Goal: Navigation & Orientation: Find specific page/section

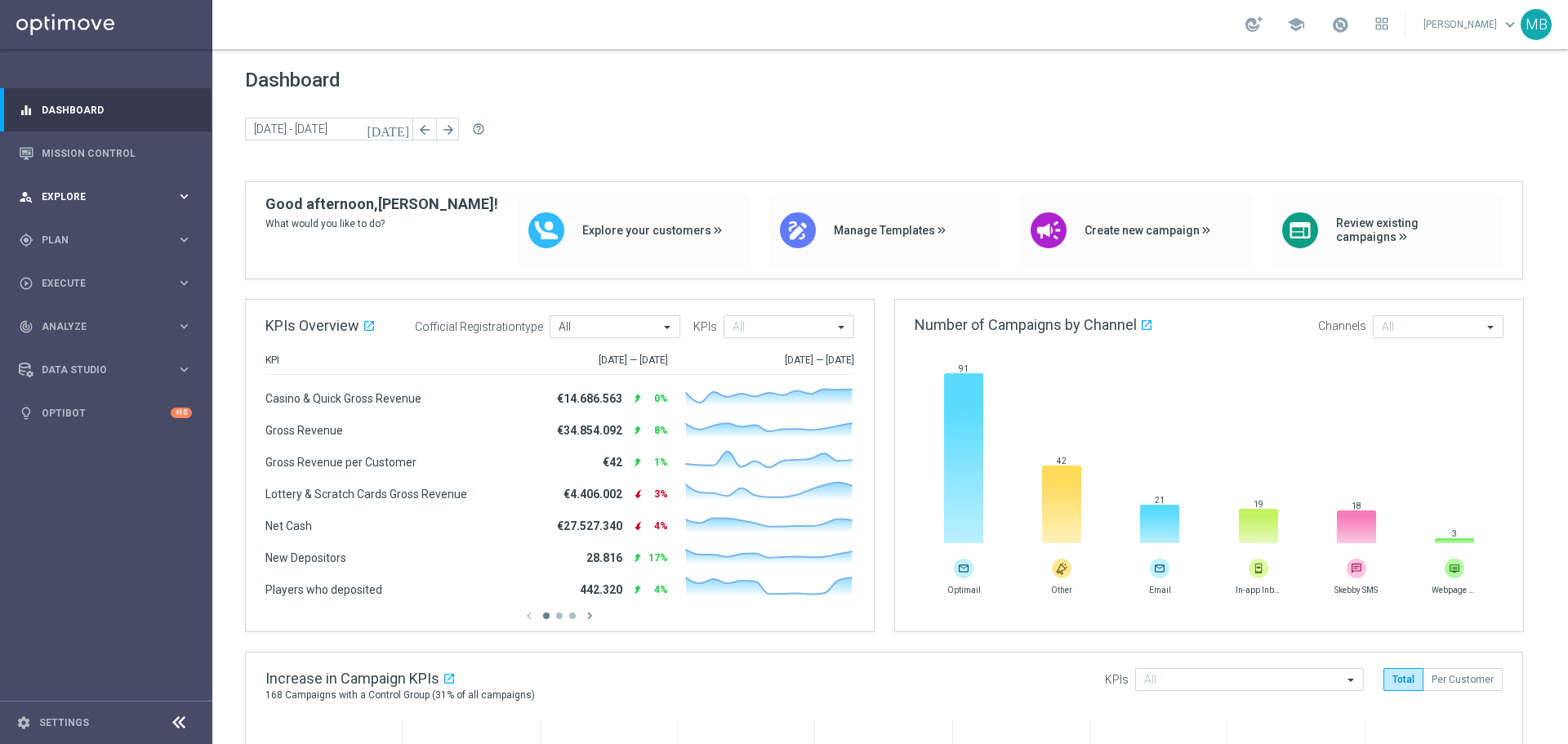
click at [122, 188] on div "person_search Explore keyboard_arrow_right" at bounding box center [105, 196] width 211 height 43
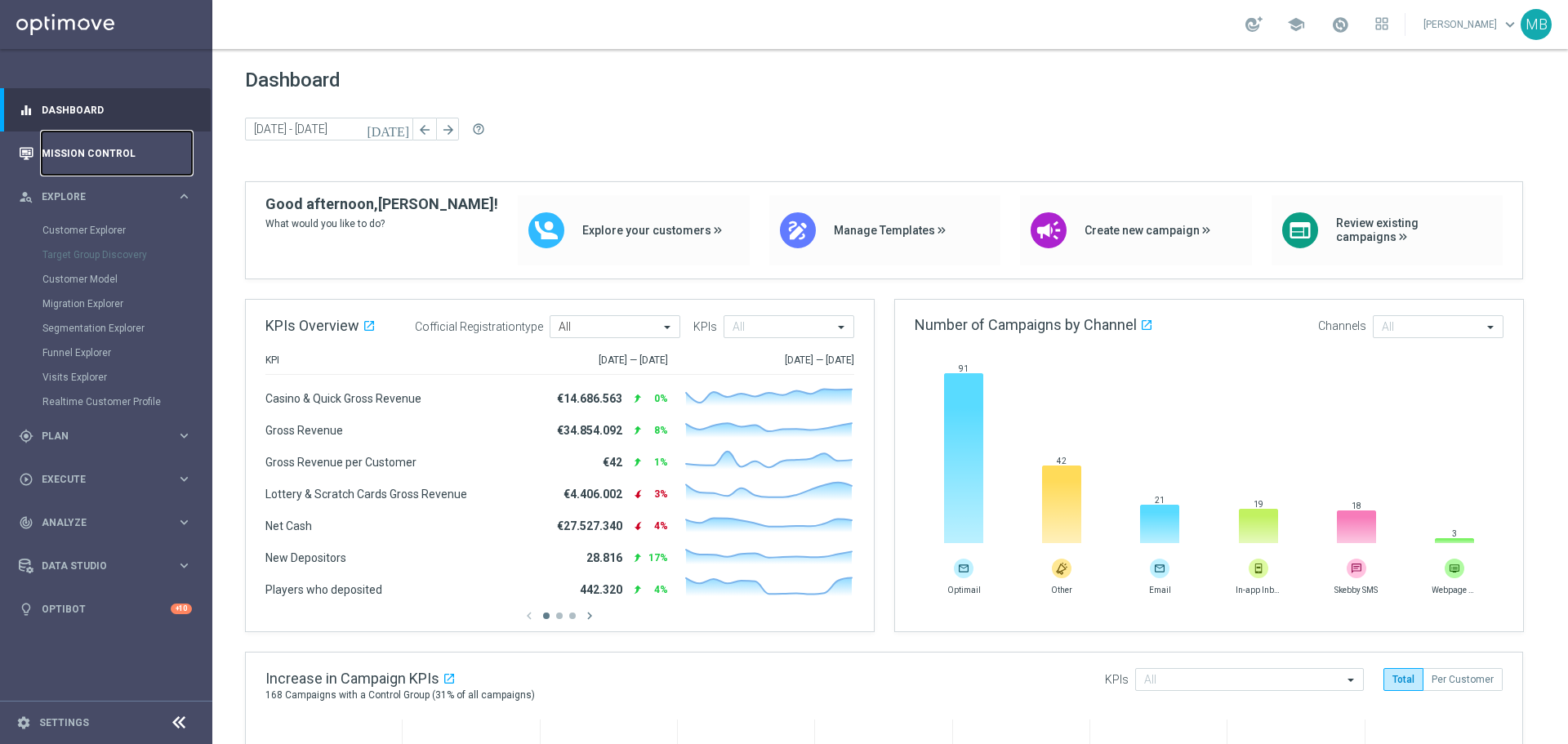
click at [82, 140] on link "Mission Control" at bounding box center [117, 153] width 151 height 43
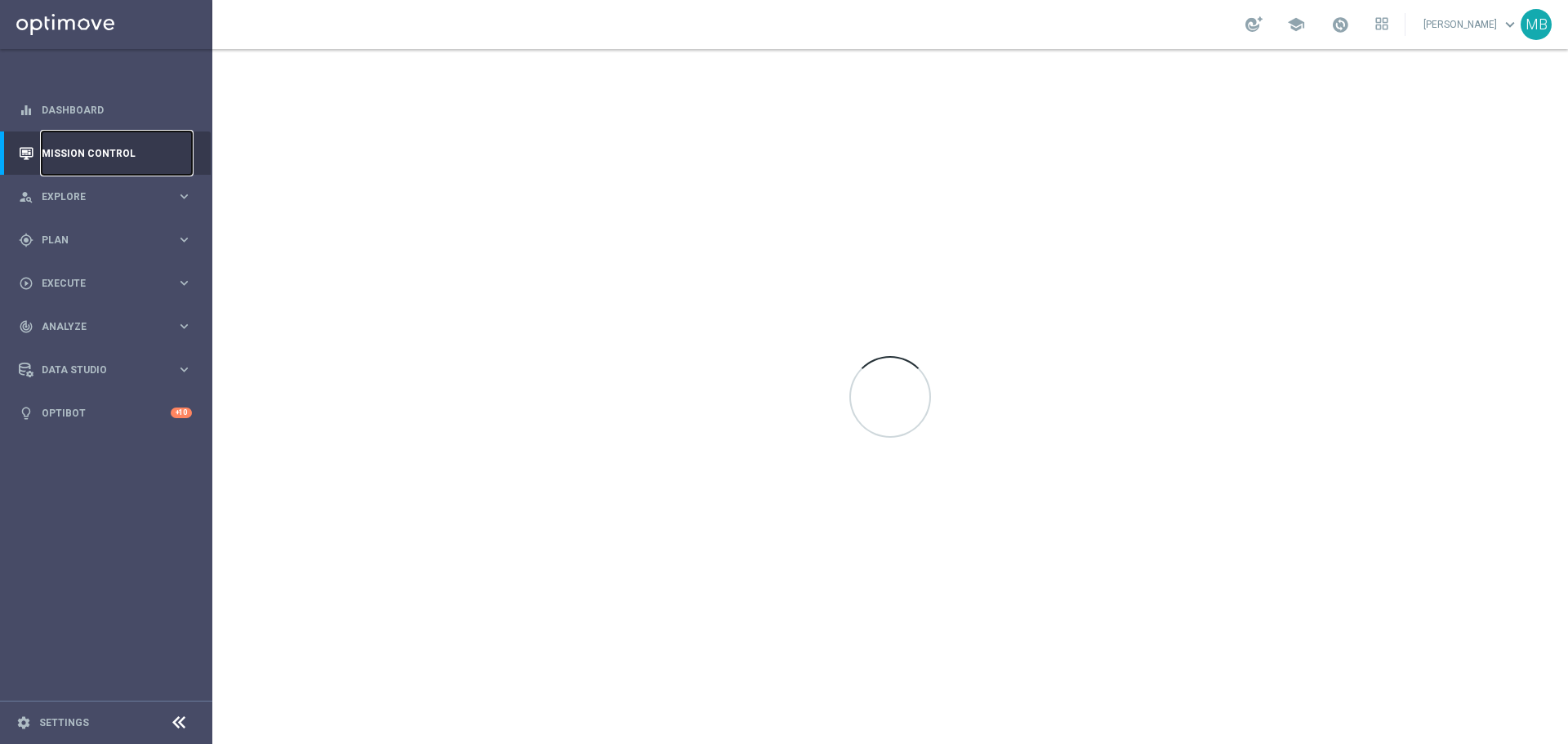
click at [82, 140] on link "Mission Control" at bounding box center [117, 153] width 151 height 43
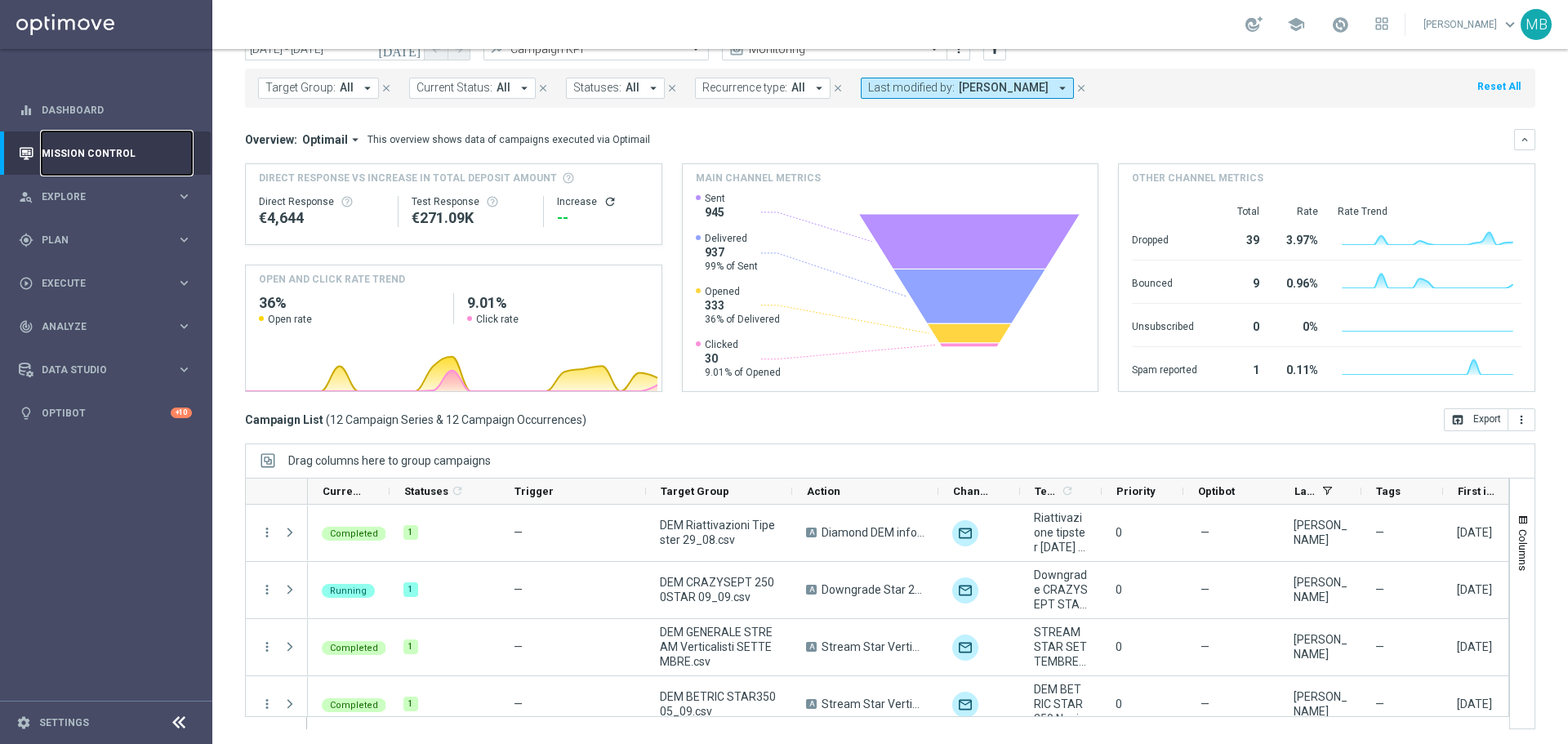
scroll to position [73, 0]
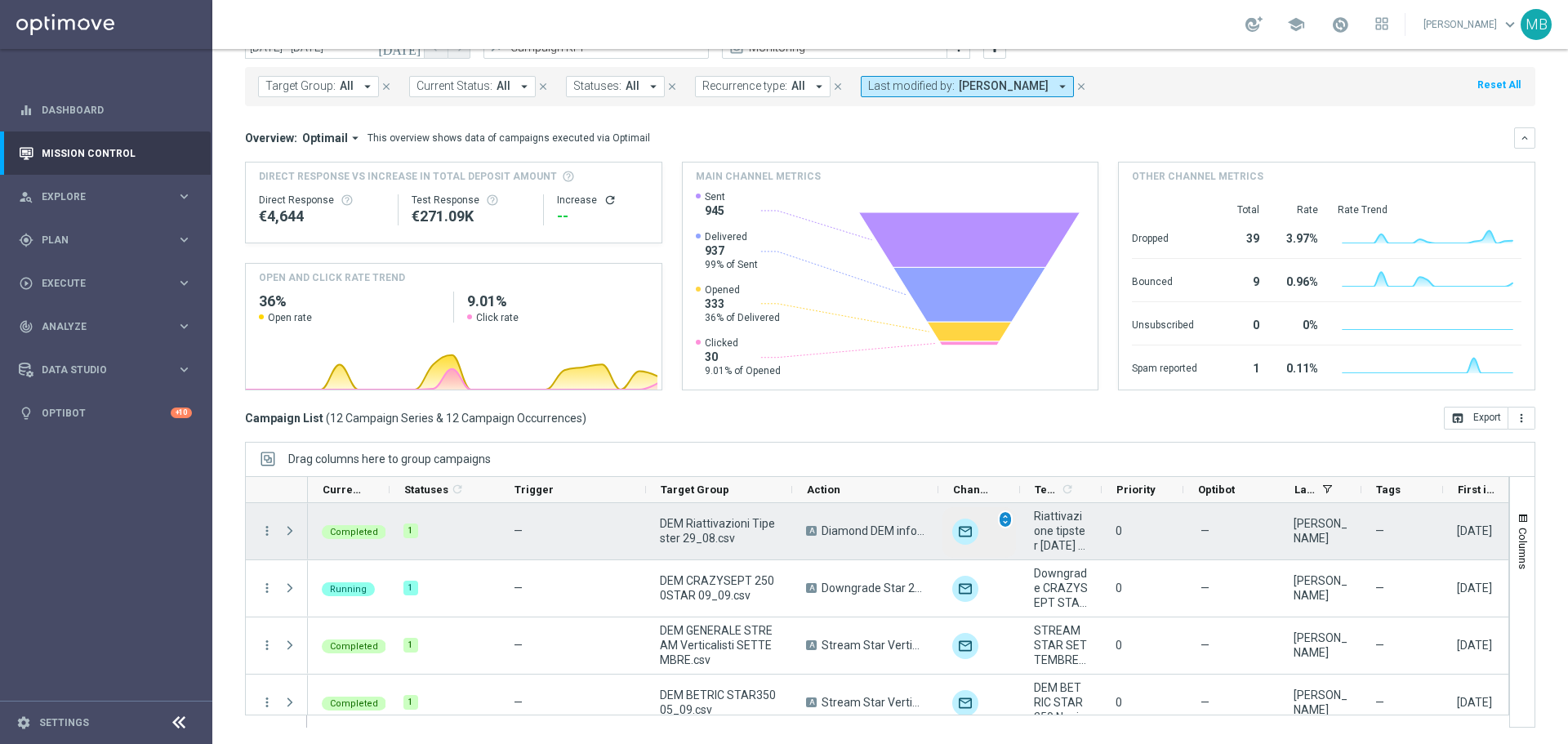
click at [1009, 523] on span "unfold_more" at bounding box center [1005, 519] width 12 height 12
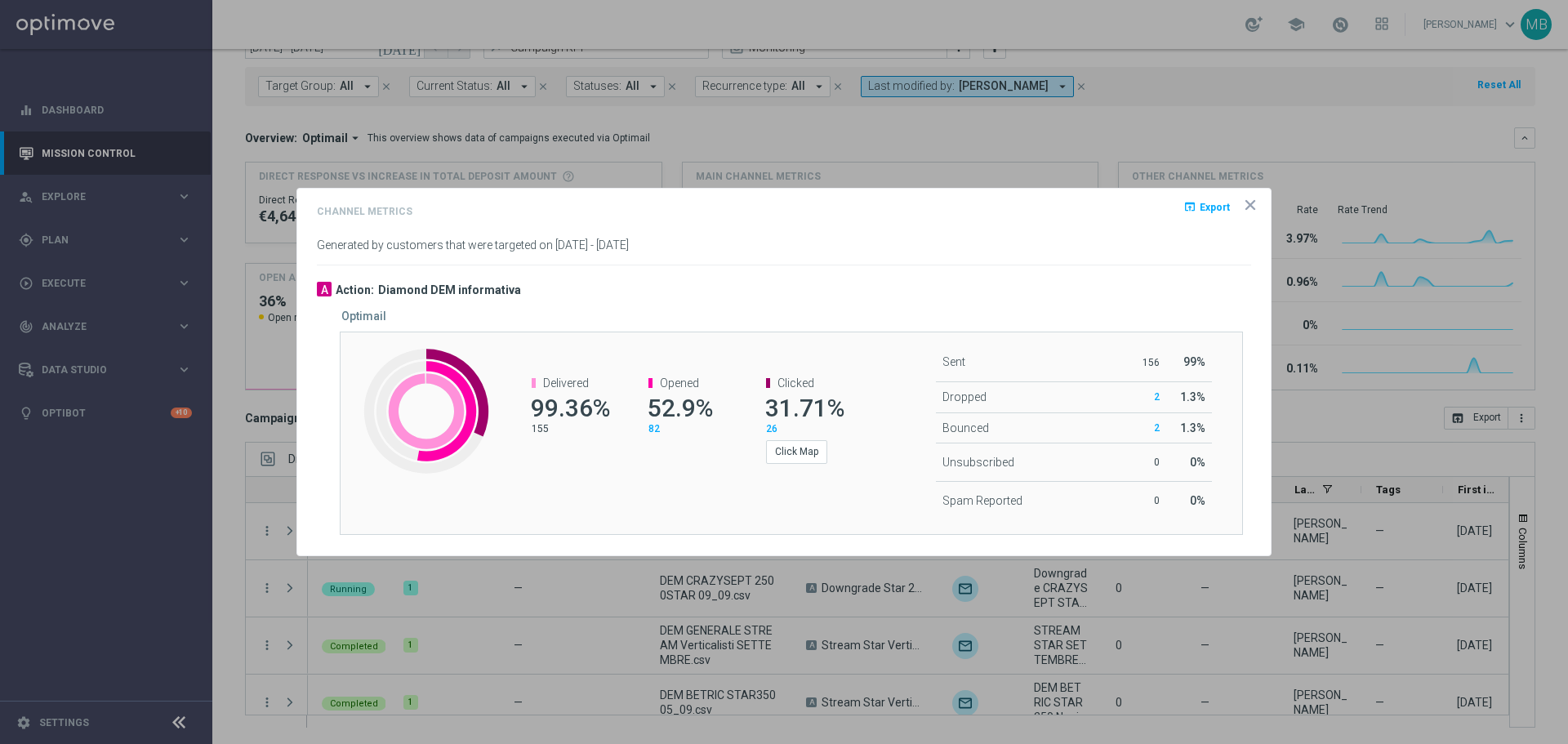
click at [1247, 205] on icon "icon" at bounding box center [1251, 205] width 16 height 16
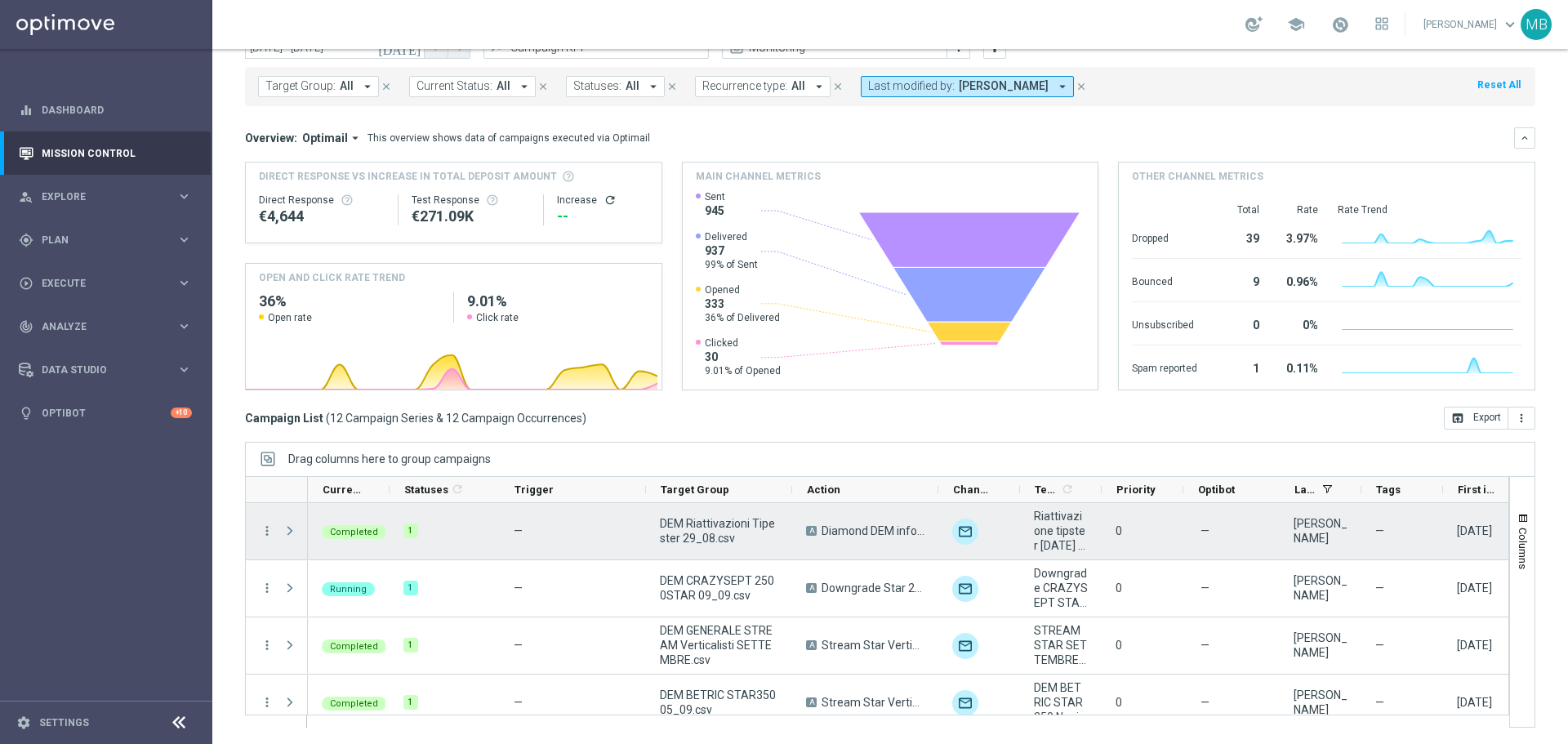
click at [282, 529] on span "Press SPACE to select this row." at bounding box center [290, 531] width 14 height 13
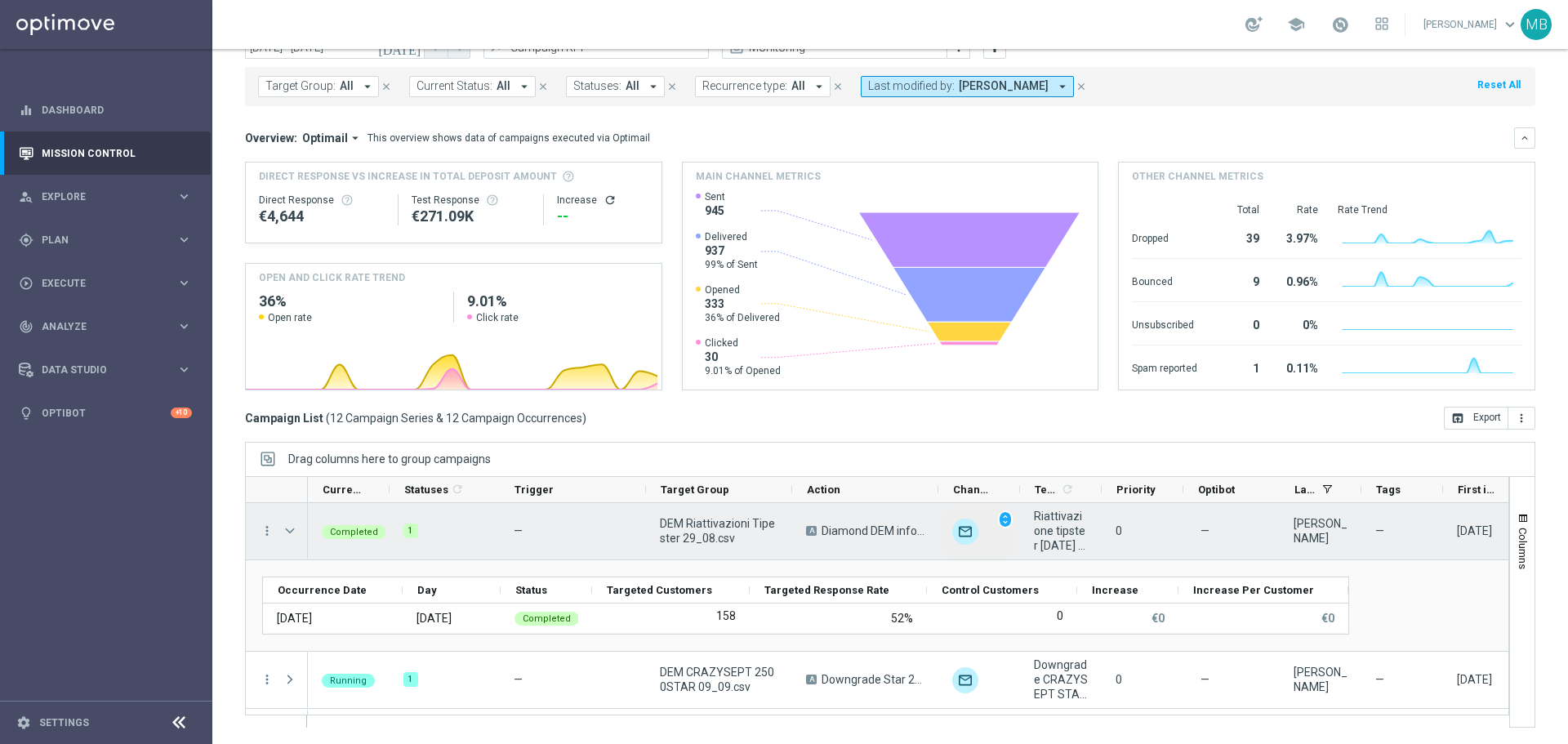
click at [961, 538] on img "Press SPACE to select this row." at bounding box center [965, 532] width 26 height 26
click at [961, 537] on img "Press SPACE to select this row." at bounding box center [965, 532] width 26 height 26
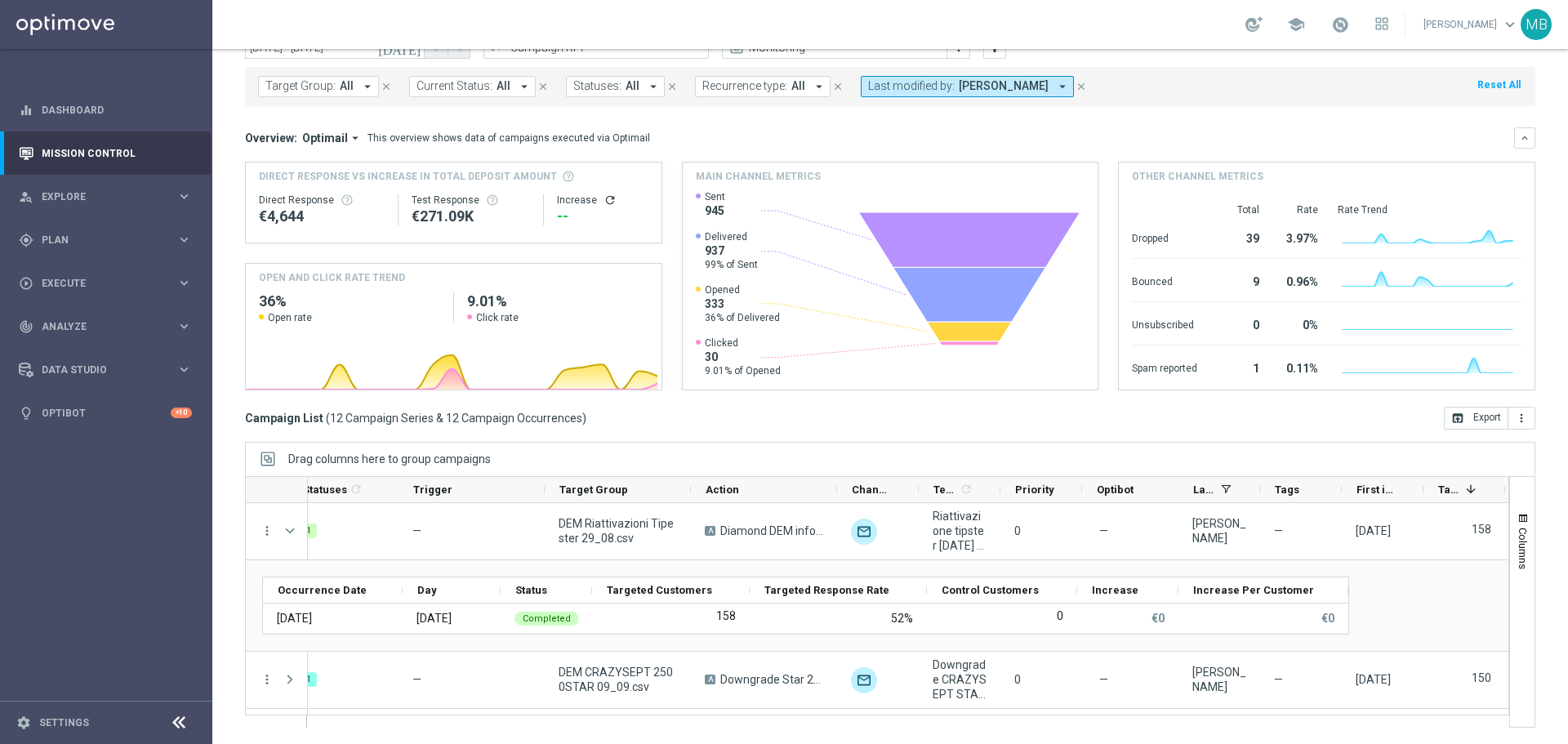
scroll to position [0, 0]
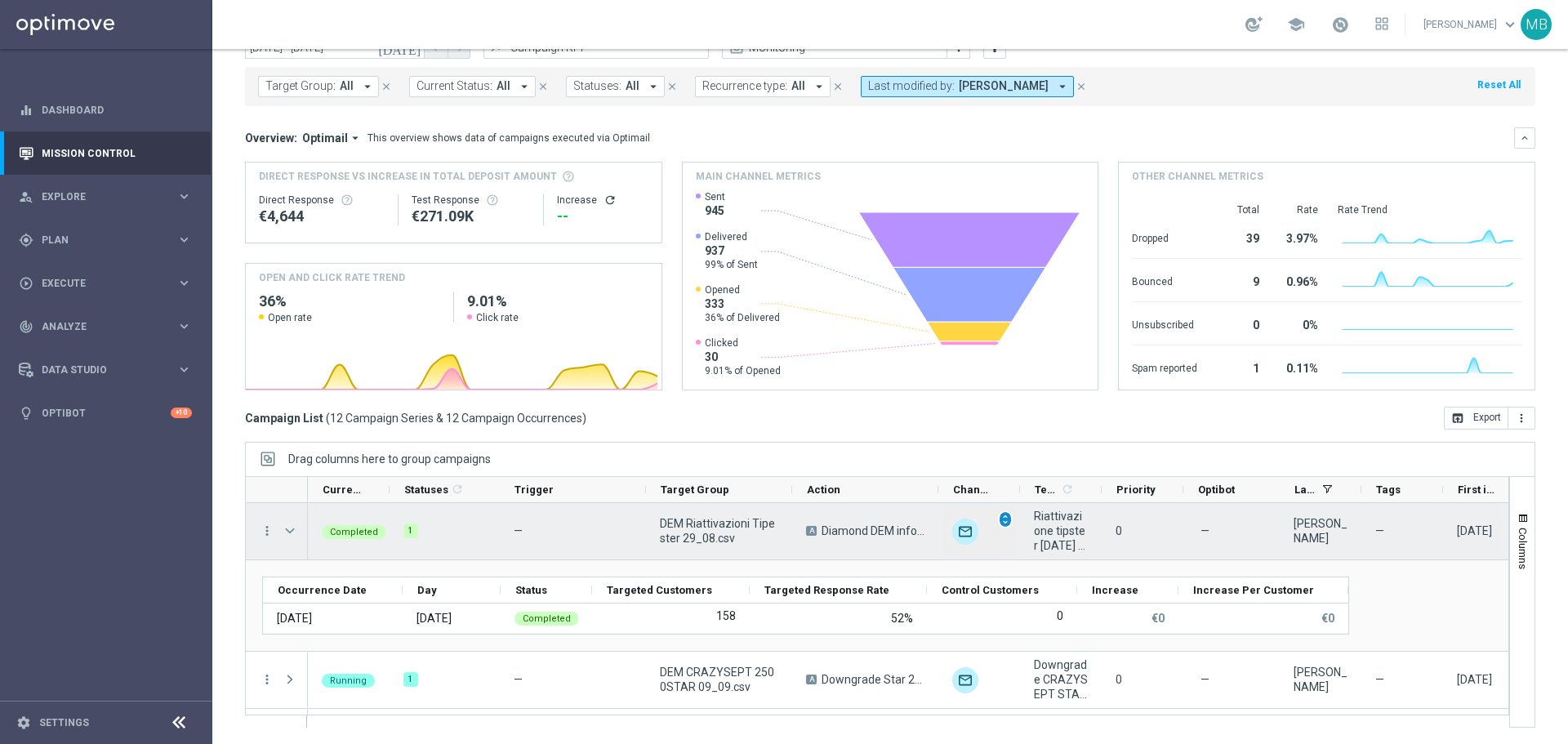
click at [996, 519] on div "unfold_more" at bounding box center [979, 532] width 74 height 50
click at [1004, 519] on span "unfold_more" at bounding box center [1005, 519] width 12 height 12
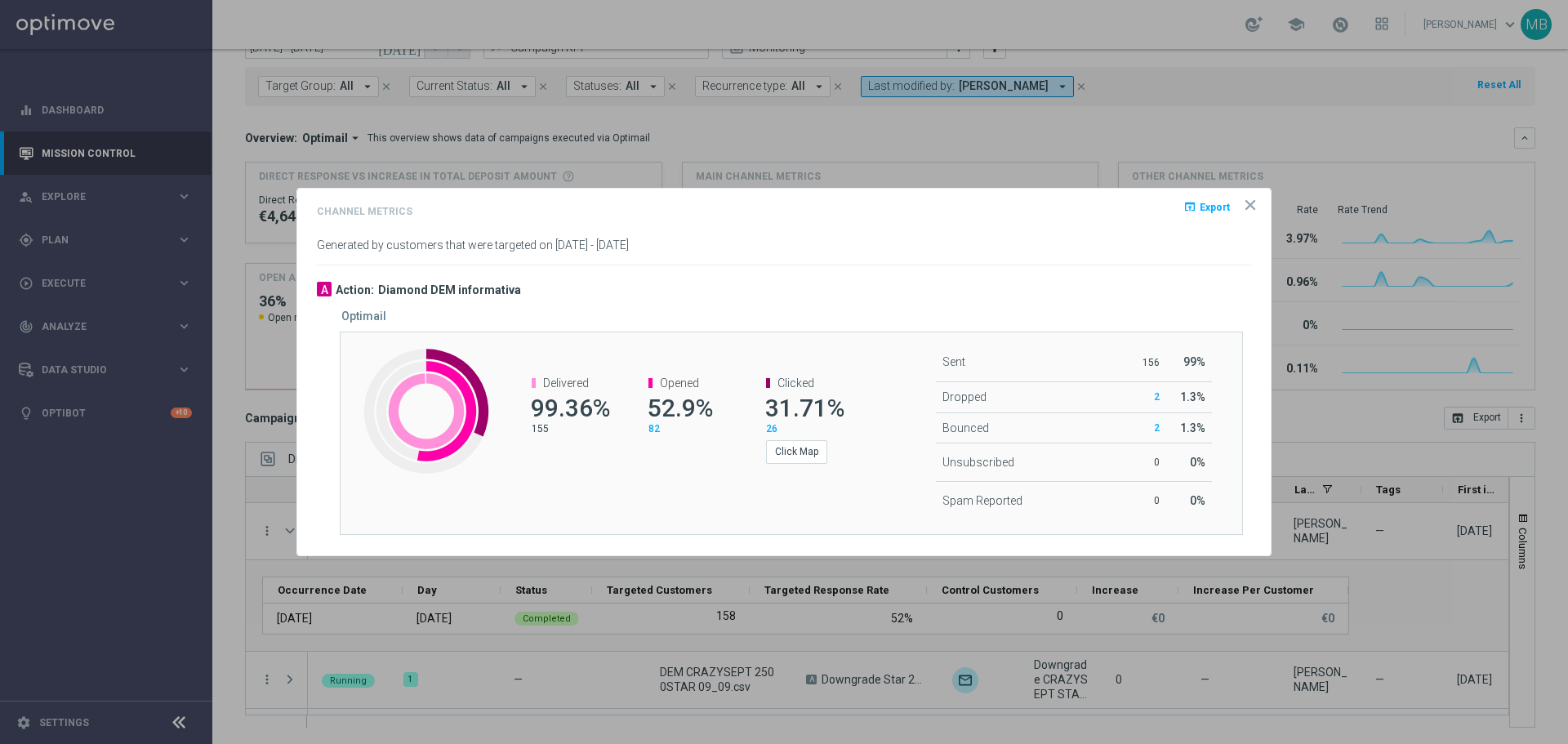
click at [1253, 207] on icon "icon" at bounding box center [1250, 204] width 8 height 8
